Goal: Task Accomplishment & Management: Use online tool/utility

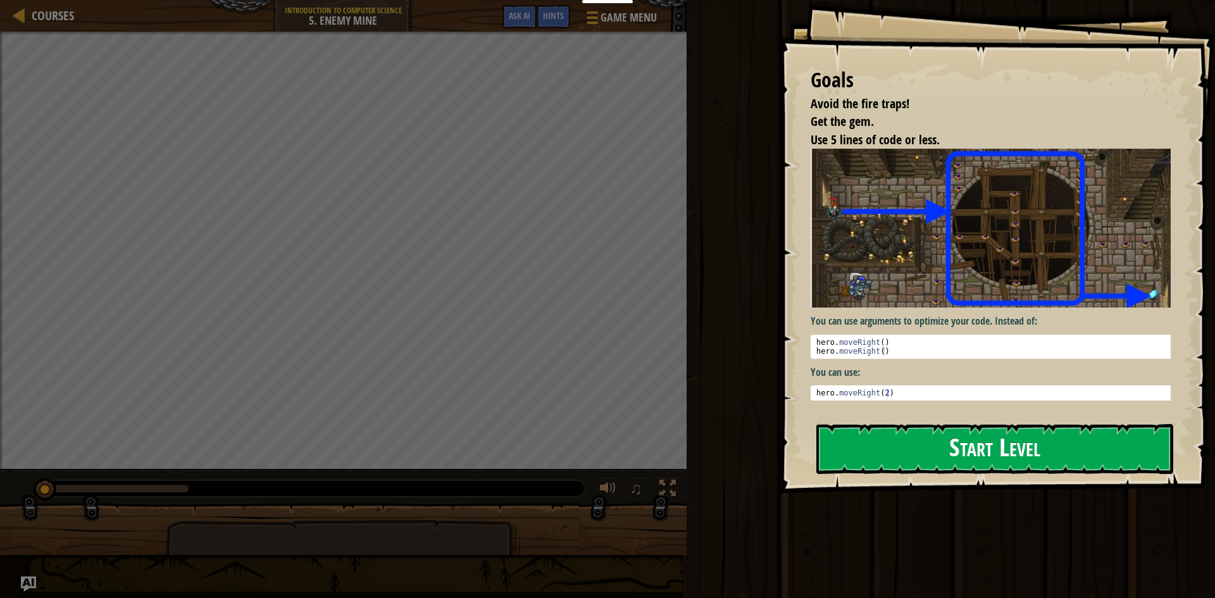
click at [968, 445] on button "Start Level" at bounding box center [995, 449] width 357 height 50
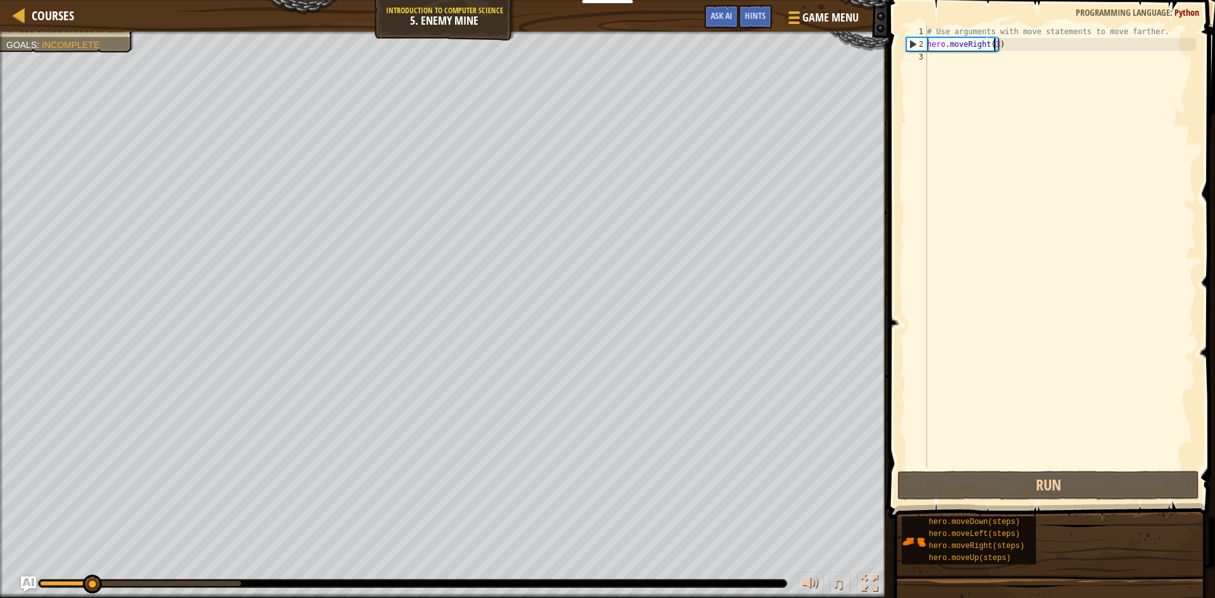
drag, startPoint x: 1003, startPoint y: 44, endPoint x: 992, endPoint y: 44, distance: 10.1
click at [992, 44] on div "# Use arguments with move statements to move farther. hero . moveRight ( 3 )" at bounding box center [1061, 259] width 272 height 468
type textarea "hero.moveRight(3)"
click at [1006, 46] on div "# Use arguments with move statements to move farther. hero . moveRight ( 3 )" at bounding box center [1061, 246] width 272 height 443
click at [942, 58] on div "# Use arguments with move statements to move farther. hero . moveRight ( 3 )" at bounding box center [1061, 259] width 272 height 468
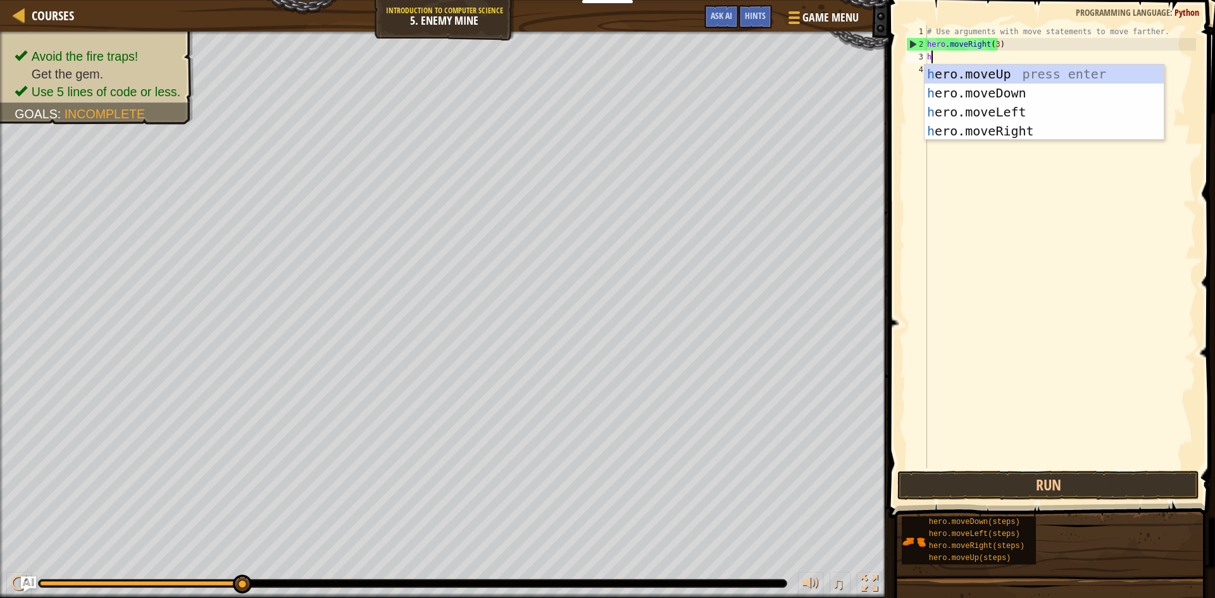
scroll to position [6, 0]
type textarea "her"
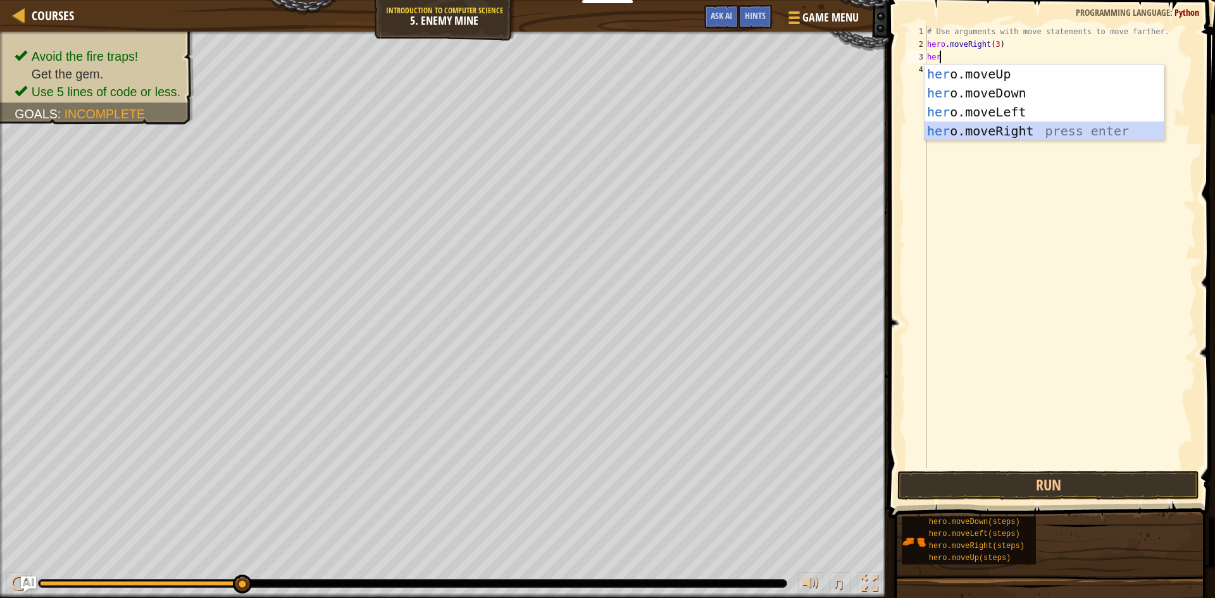
click at [994, 128] on div "her o.moveUp press enter her o.moveDown press enter her o.moveLeft press enter …" at bounding box center [1044, 122] width 239 height 114
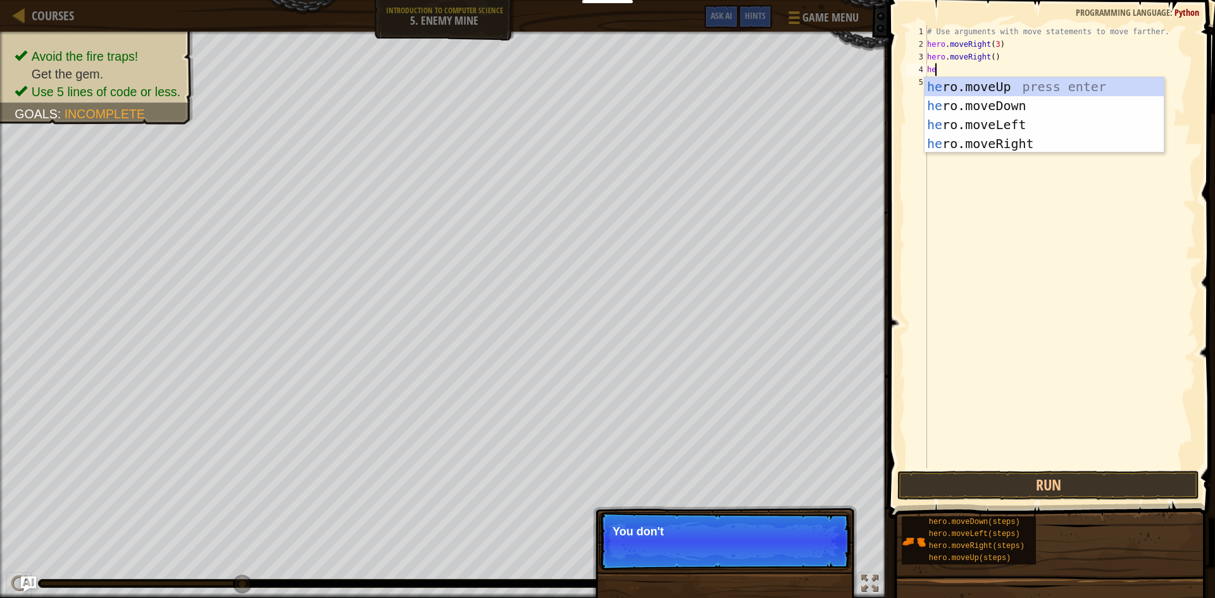
type textarea "her"
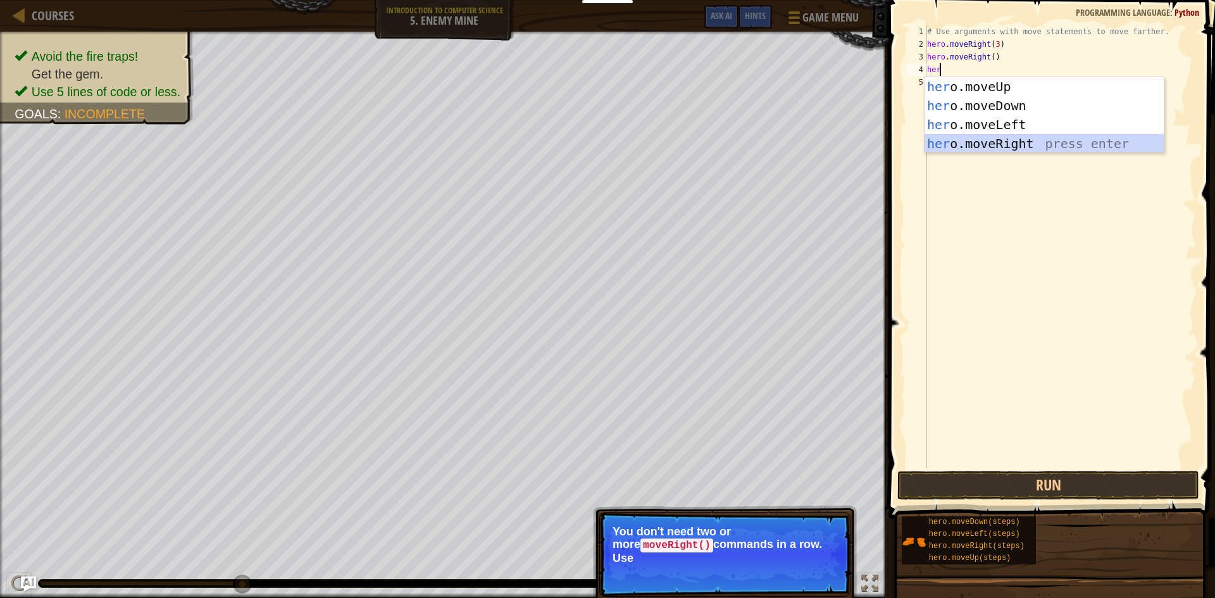
click at [996, 147] on div "her o.moveUp press enter her o.moveDown press enter her o.moveLeft press enter …" at bounding box center [1044, 134] width 239 height 114
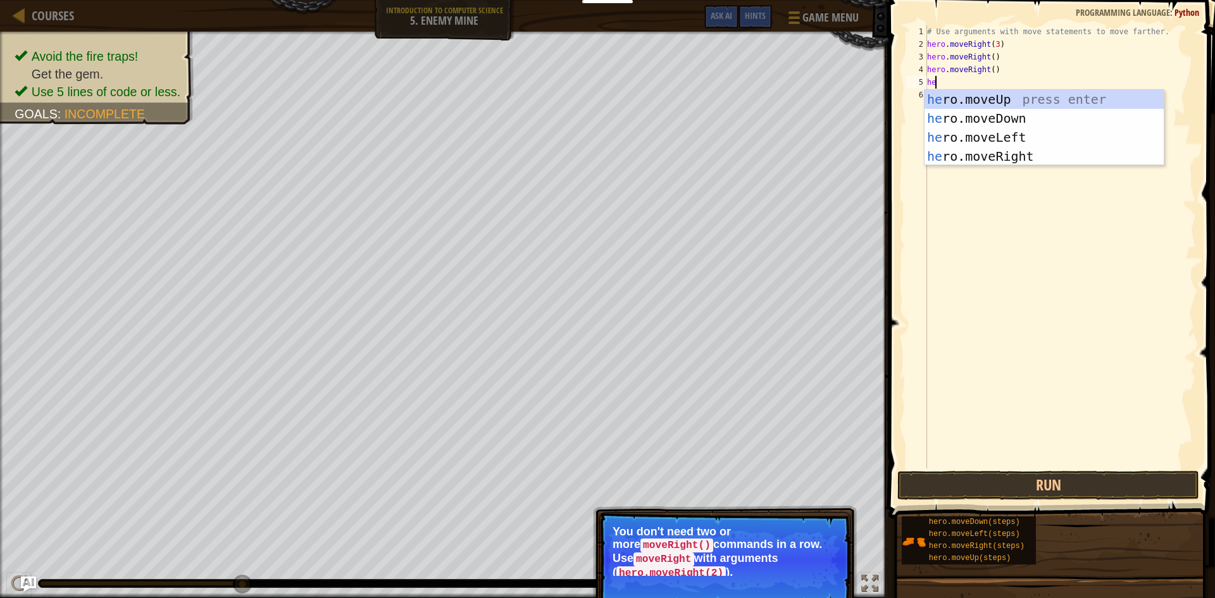
type textarea "her"
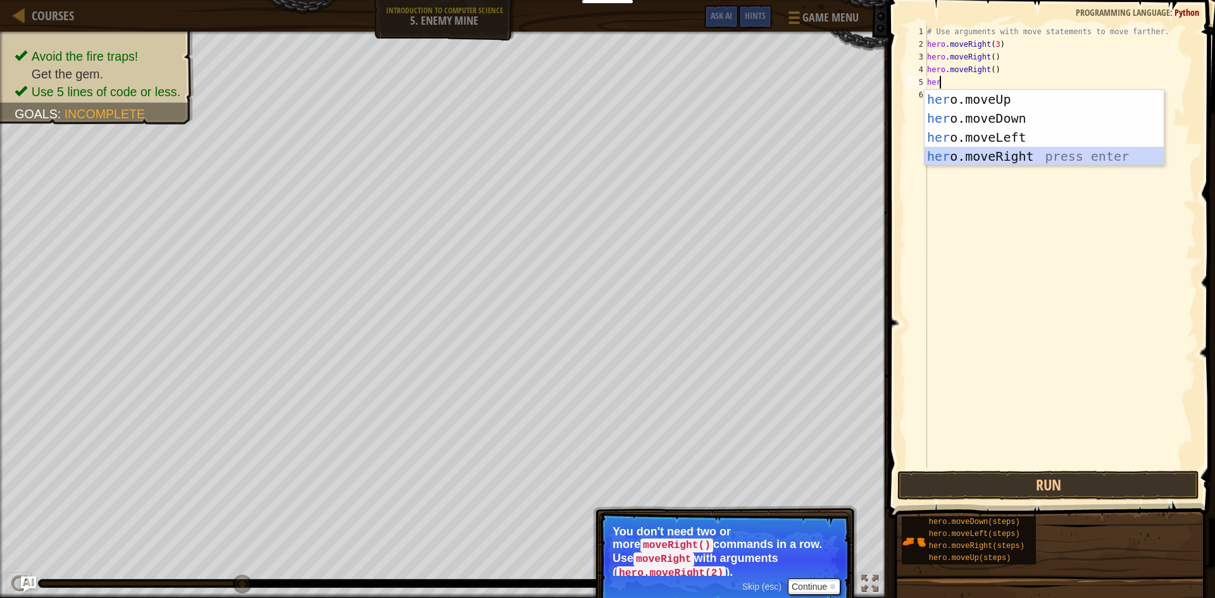
click at [980, 158] on div "her o.moveUp press enter her o.moveDown press enter her o.moveLeft press enter …" at bounding box center [1044, 147] width 239 height 114
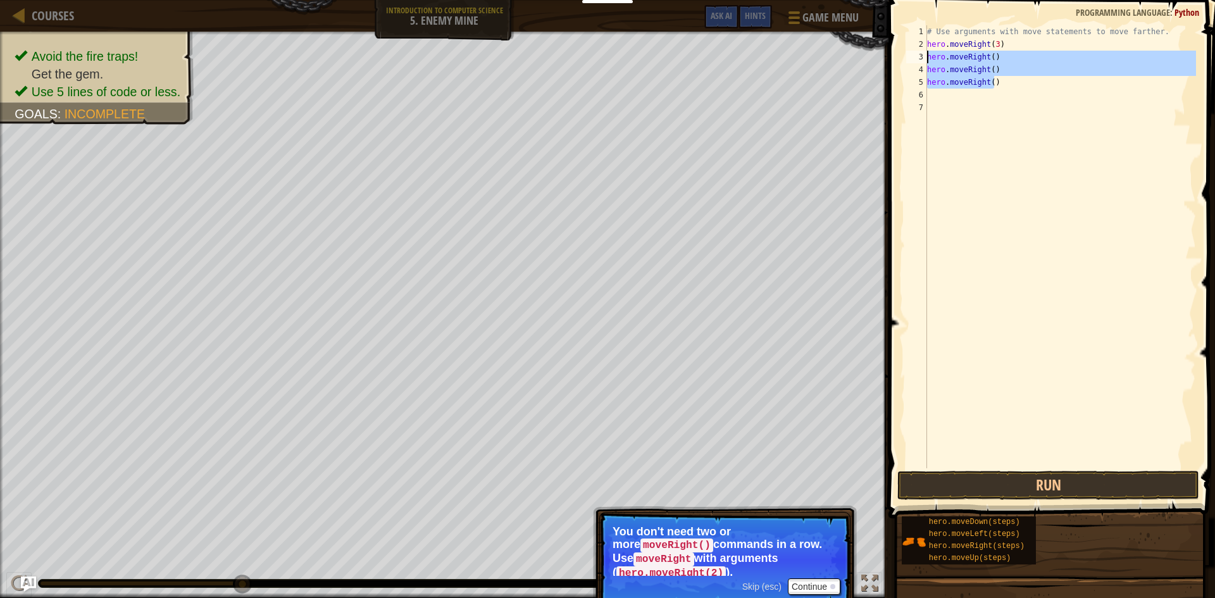
drag, startPoint x: 998, startPoint y: 80, endPoint x: 915, endPoint y: 60, distance: 85.4
click at [915, 60] on div "1 2 3 4 5 6 7 # Use arguments with move statements to move farther. hero . move…" at bounding box center [1050, 246] width 292 height 443
type textarea "hero.moveRight() hero.moveRight()"
